Goal: Find specific page/section: Find specific page/section

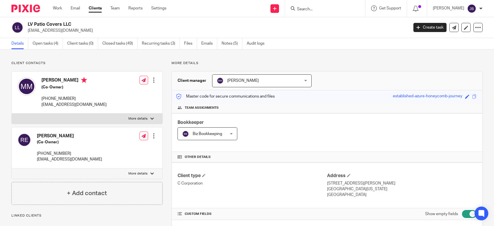
scroll to position [525, 0]
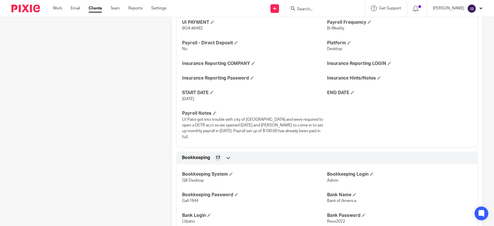
click at [322, 10] on input "Search" at bounding box center [321, 9] width 51 height 5
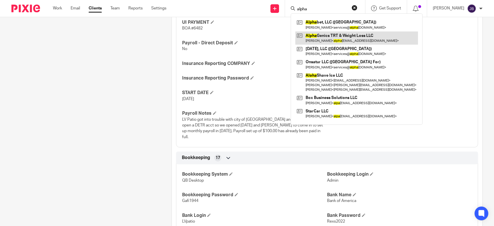
type input "alpha"
click at [352, 37] on link at bounding box center [356, 37] width 123 height 13
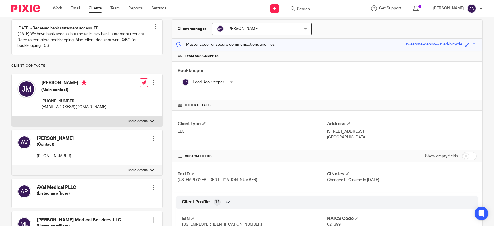
scroll to position [52, 0]
click at [87, 144] on div "[PERSON_NAME] (Contact) [PHONE_NUMBER] Edit contact Create client from contact …" at bounding box center [87, 146] width 151 height 35
click at [81, 85] on icon at bounding box center [84, 82] width 6 height 6
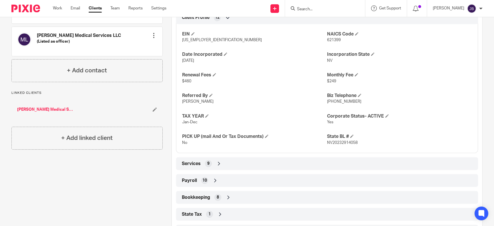
scroll to position [297, 0]
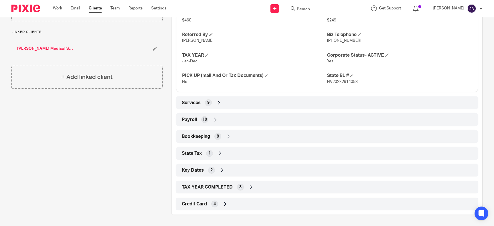
click at [254, 133] on div "Bookkeeping 8" at bounding box center [326, 136] width 293 height 10
